Goal: Task Accomplishment & Management: Use online tool/utility

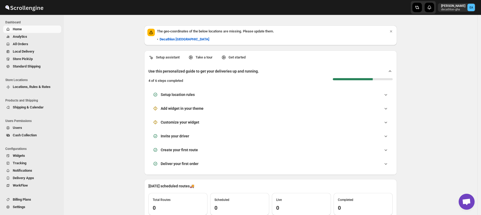
click at [24, 36] on span "Analytics" at bounding box center [20, 37] width 14 height 4
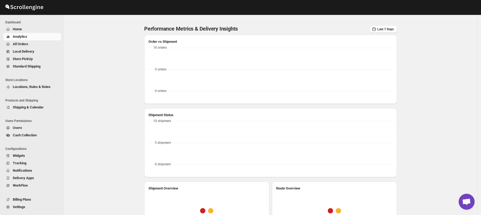
click at [17, 27] on span "Home" at bounding box center [17, 29] width 9 height 4
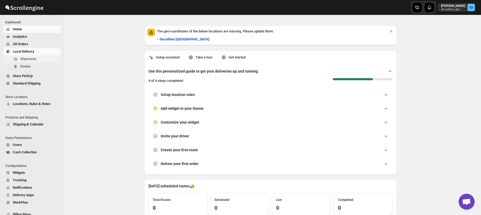
click at [25, 60] on span "Shipments" at bounding box center [28, 59] width 16 height 4
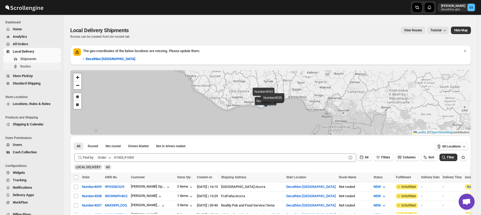
click at [26, 67] on span "Routes" at bounding box center [25, 66] width 11 height 4
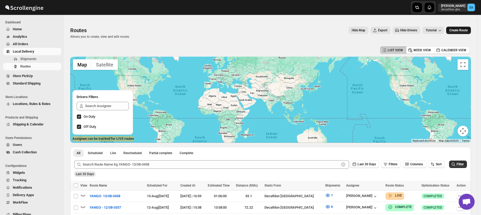
click at [455, 30] on span "Create Route" at bounding box center [458, 30] width 18 height 4
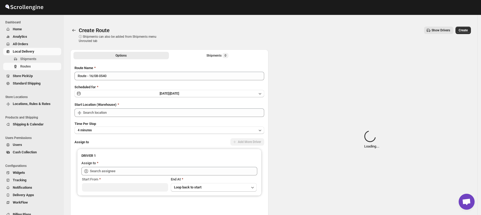
type input "Decathlon- [GEOGRAPHIC_DATA]"
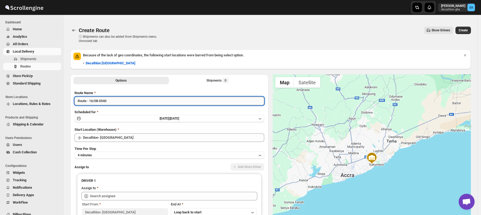
click at [87, 102] on input "Route - 16/08-0540" at bounding box center [169, 101] width 190 height 9
type input "YANGO- 16/08-0540"
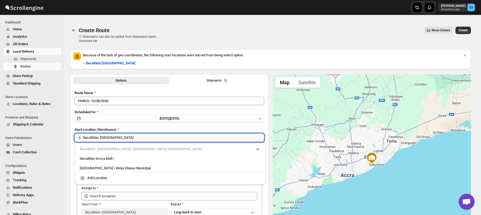
click at [100, 140] on input "Decathlon- [GEOGRAPHIC_DATA]" at bounding box center [173, 137] width 181 height 9
click at [105, 158] on div "Decathlon Accra Mall |" at bounding box center [170, 158] width 181 height 5
type input "Decathlon [GEOGRAPHIC_DATA]"
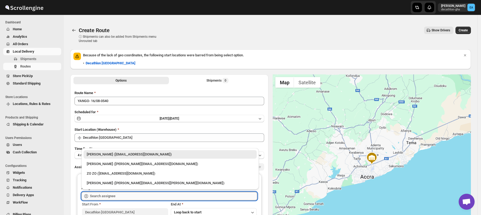
click at [107, 193] on input "text" at bounding box center [173, 196] width 167 height 9
drag, startPoint x: 112, startPoint y: 166, endPoint x: 120, endPoint y: 164, distance: 9.1
click at [112, 166] on div "[PERSON_NAME] ([PERSON_NAME][EMAIL_ADDRESS][DOMAIN_NAME])" at bounding box center [170, 163] width 167 height 5
type input "[PERSON_NAME] ([PERSON_NAME][EMAIL_ADDRESS][DOMAIN_NAME])"
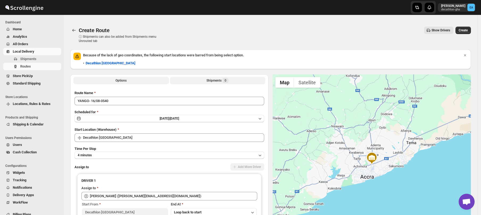
click at [211, 81] on div "Shipments 0" at bounding box center [217, 80] width 22 height 5
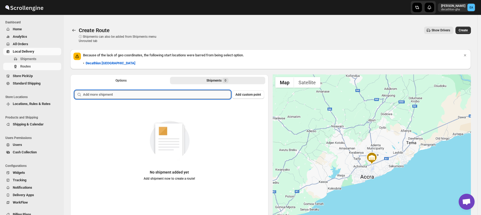
click at [120, 96] on input "text" at bounding box center [157, 94] width 148 height 9
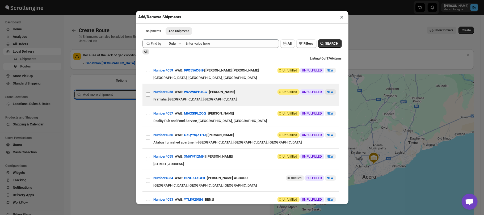
click at [148, 96] on input "View details for 68a087bfeb510359434f3f40" at bounding box center [148, 95] width 4 height 4
checkbox input "true"
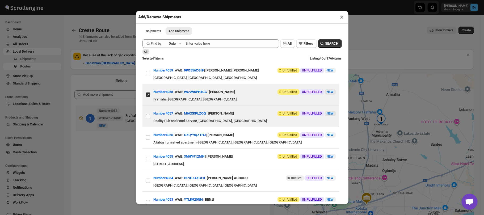
click at [146, 118] on input "View details for 68a05223eb510359434f3c87" at bounding box center [148, 116] width 4 height 4
checkbox input "true"
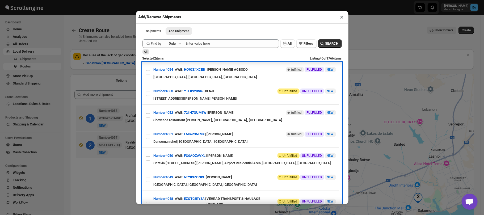
scroll to position [111, 0]
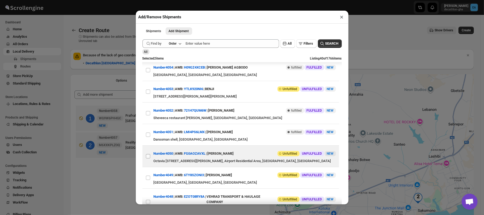
click at [149, 158] on input "View details for 689f2935eb510359434f2d0f" at bounding box center [148, 156] width 4 height 4
checkbox input "true"
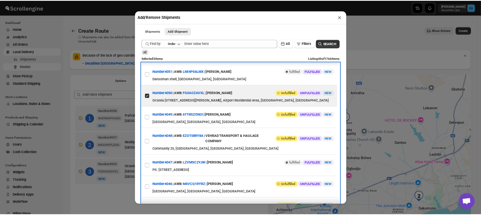
scroll to position [204, 0]
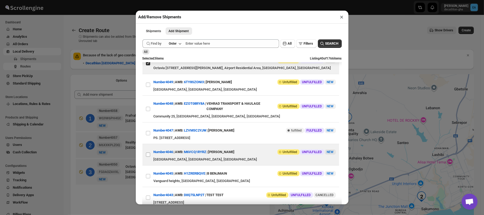
click at [148, 157] on input "View details for 689ef48ceb510359434f2a46" at bounding box center [148, 155] width 4 height 4
checkbox input "true"
click at [382, 30] on div "Add/Remove Shipments × Shipments Add Shipment More views Shipments Add Shipment…" at bounding box center [242, 107] width 484 height 215
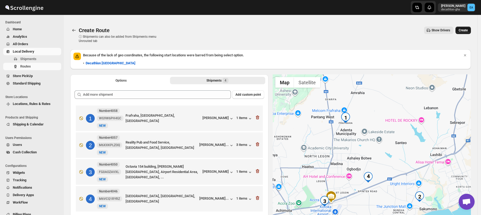
click at [466, 31] on span "Create" at bounding box center [462, 30] width 9 height 4
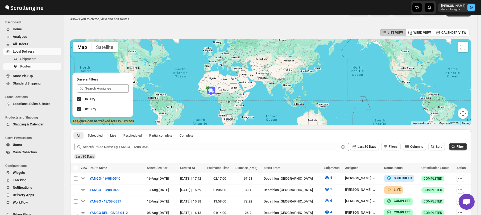
scroll to position [18, 0]
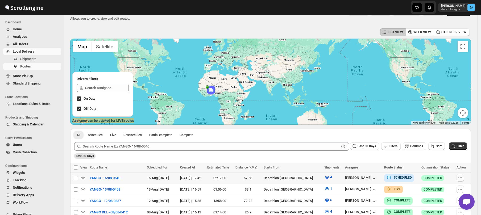
click at [463, 180] on icon "button" at bounding box center [459, 177] width 5 height 5
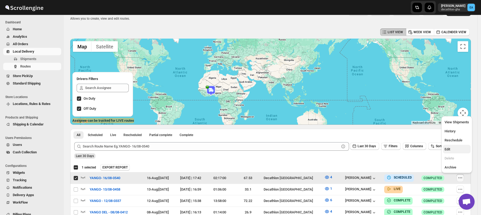
click at [452, 147] on span "Edit" at bounding box center [456, 149] width 24 height 5
checkbox input "false"
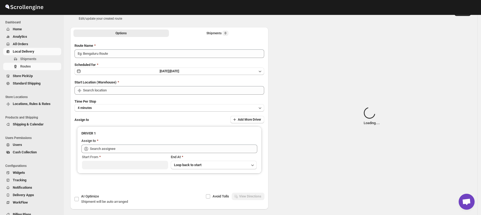
scroll to position [0, 0]
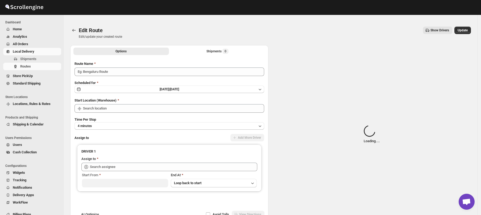
type input "YANGO- 16/08-0540"
type input "Decathlon [GEOGRAPHIC_DATA]"
type input "[PERSON_NAME] ([PERSON_NAME][EMAIL_ADDRESS][DOMAIN_NAME])"
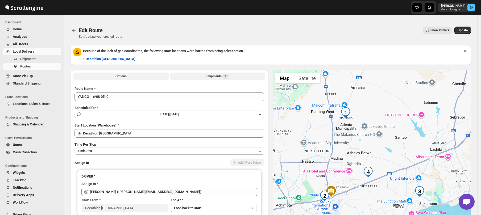
click at [199, 79] on button "Shipments 4" at bounding box center [217, 76] width 95 height 7
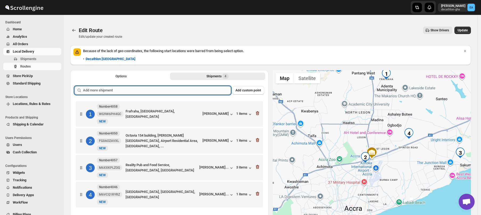
click at [165, 87] on input "text" at bounding box center [157, 90] width 148 height 9
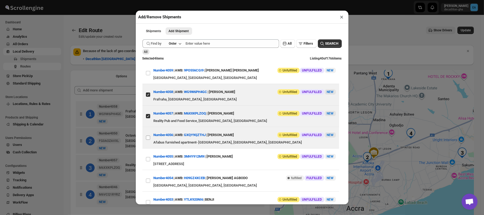
click at [148, 139] on input "View details for 68a02dbfeb510359434f3ae2" at bounding box center [148, 138] width 4 height 4
checkbox input "true"
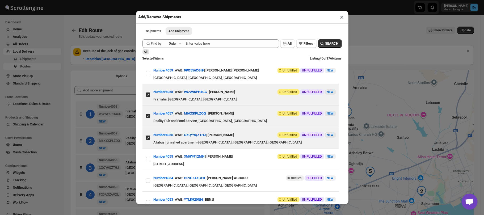
click at [387, 29] on div "Add/Remove Shipments × Shipments Add Shipment More views Shipments Add Shipment…" at bounding box center [242, 107] width 484 height 215
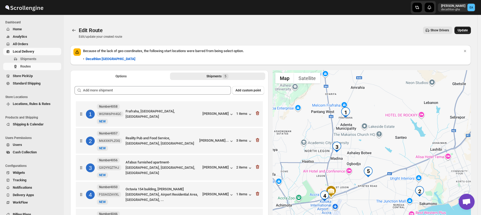
click at [466, 30] on span "Update" at bounding box center [462, 30] width 10 height 4
